Goal: Ask a question

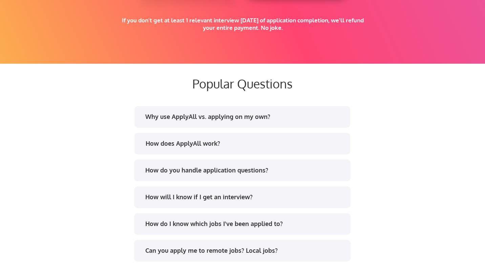
scroll to position [1231, 0]
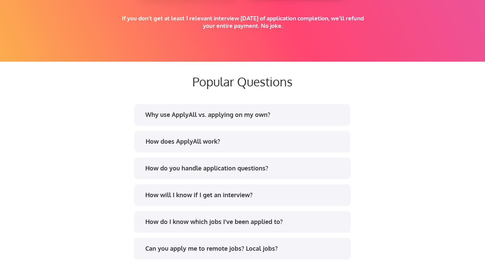
click at [229, 114] on div "Why use ApplyAll vs. applying on my own?" at bounding box center [244, 114] width 199 height 8
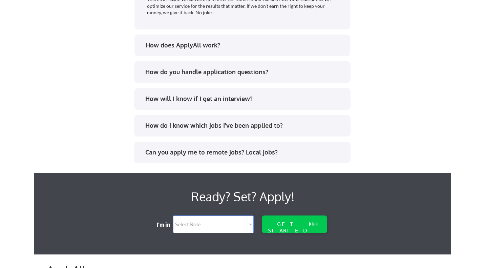
scroll to position [1534, 0]
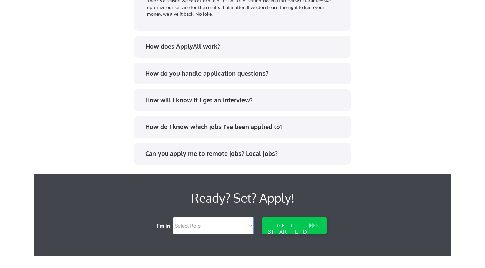
click at [231, 154] on div "Can you apply me to remote jobs? Local jobs?" at bounding box center [244, 153] width 199 height 8
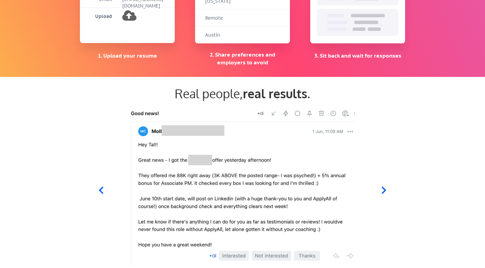
scroll to position [0, 0]
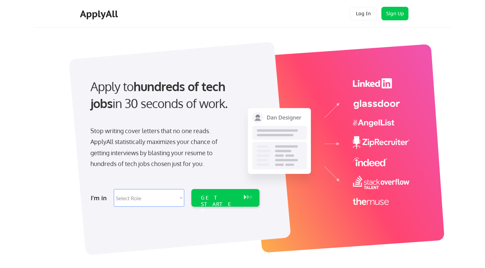
click at [156, 202] on select "Select Role Software Engineering Product Management Customer Success Sales UI/U…" at bounding box center [149, 198] width 70 height 18
select select ""engineering""
click at [114, 189] on select "Select Role Software Engineering Product Management Customer Success Sales UI/U…" at bounding box center [149, 198] width 70 height 18
select select ""engineering""
